Goal: Task Accomplishment & Management: Complete application form

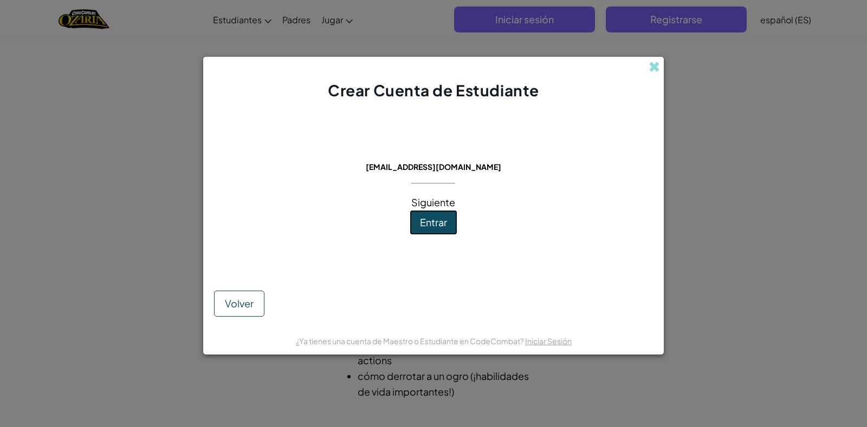
click at [422, 223] on span "Entrar" at bounding box center [433, 222] width 27 height 12
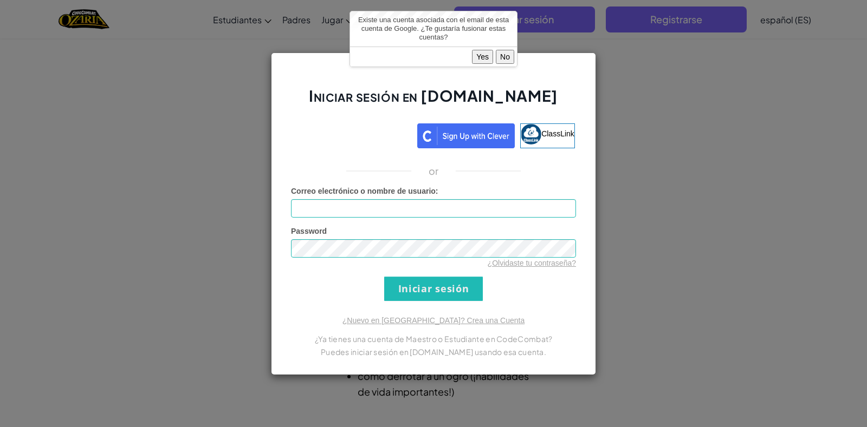
click at [478, 55] on button "Yes" at bounding box center [482, 57] width 21 height 14
